Goal: Information Seeking & Learning: Learn about a topic

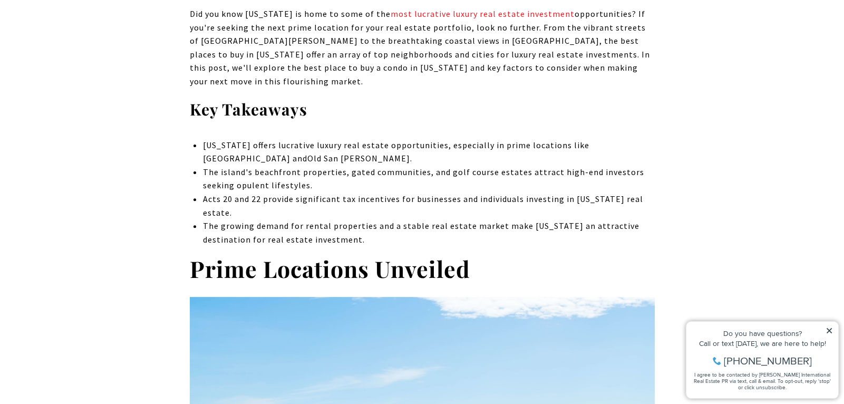
scroll to position [594, 0]
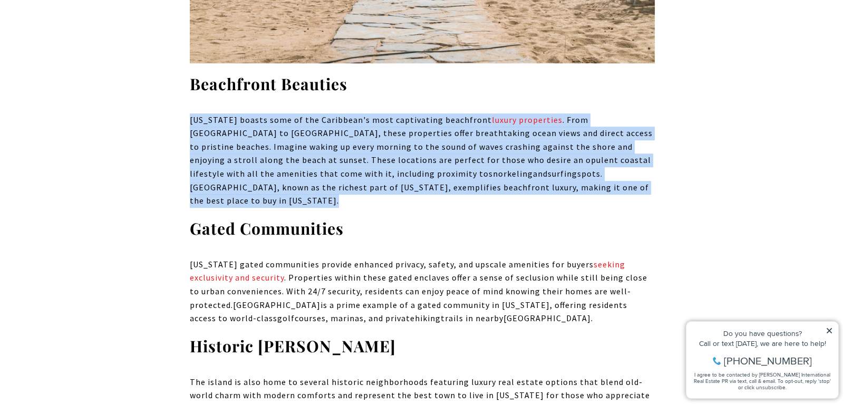
scroll to position [1157, 0]
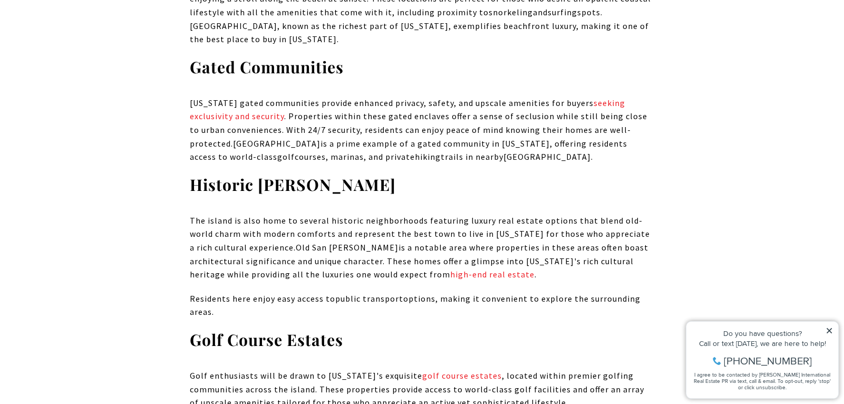
drag, startPoint x: 213, startPoint y: 177, endPoint x: 481, endPoint y: 201, distance: 269.0
